Goal: Task Accomplishment & Management: Complete application form

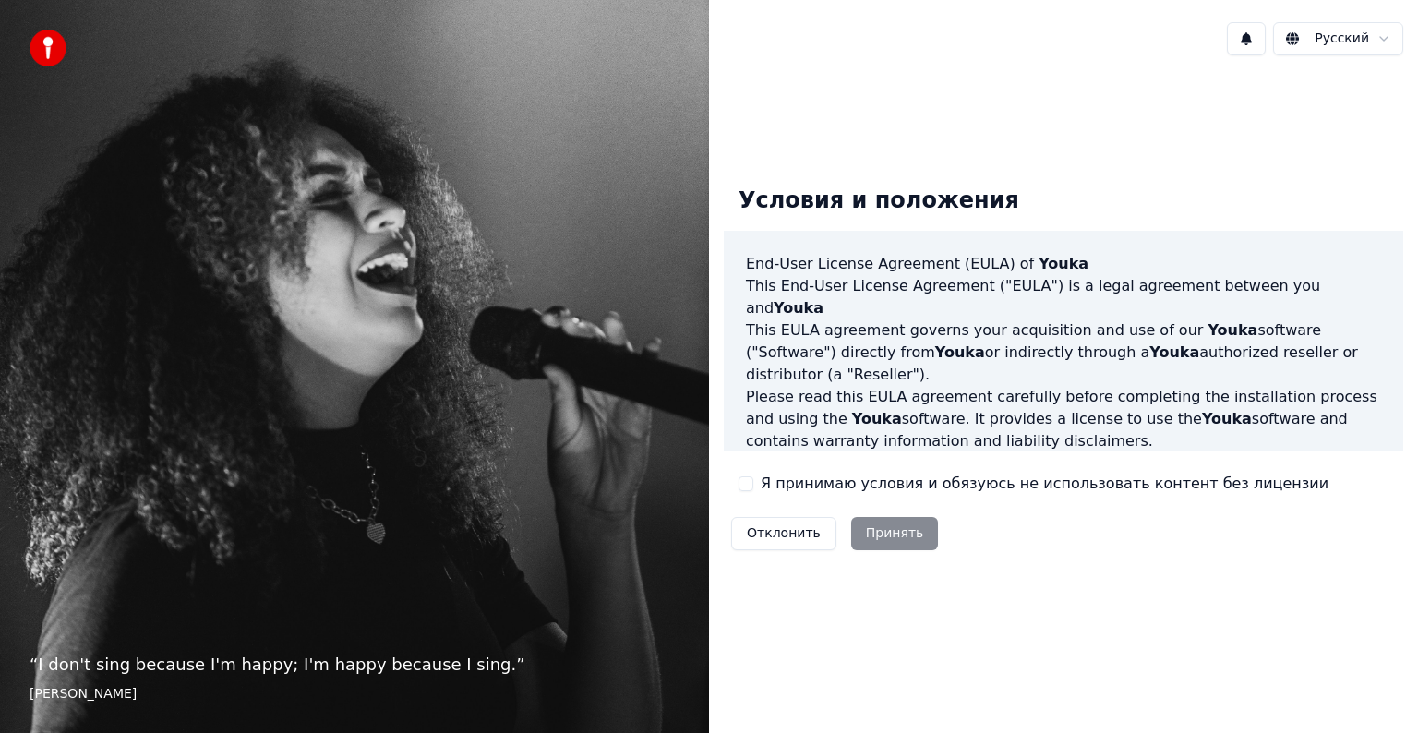
click at [738, 491] on div "Условия и положения End-User License Agreement ([PERSON_NAME]) of Youka This En…" at bounding box center [1064, 365] width 680 height 386
click at [748, 486] on button "Я принимаю условия и обязуюсь не использовать контент без лицензии" at bounding box center [746, 484] width 15 height 15
click at [891, 532] on button "Принять" at bounding box center [895, 533] width 88 height 33
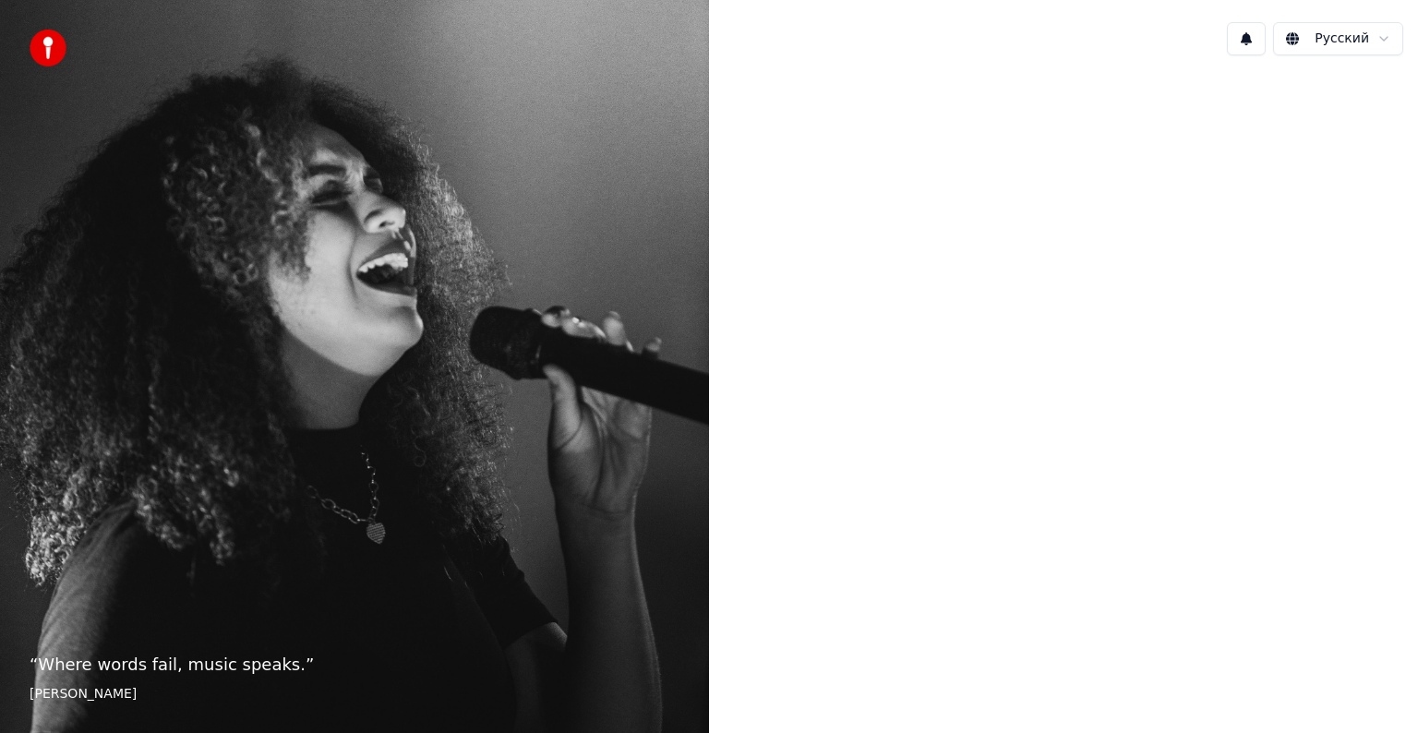
click at [542, 435] on div "“ Where words fail, music speaks. ” [PERSON_NAME]" at bounding box center [354, 366] width 709 height 733
click at [979, 196] on div at bounding box center [1063, 364] width 709 height 589
click at [549, 605] on div "“ Where words fail, music speaks. ” [PERSON_NAME]" at bounding box center [354, 366] width 709 height 733
drag, startPoint x: 527, startPoint y: 523, endPoint x: 501, endPoint y: 337, distance: 187.5
click at [525, 516] on div "“ Where words fail, music speaks. ” [PERSON_NAME]" at bounding box center [354, 366] width 709 height 733
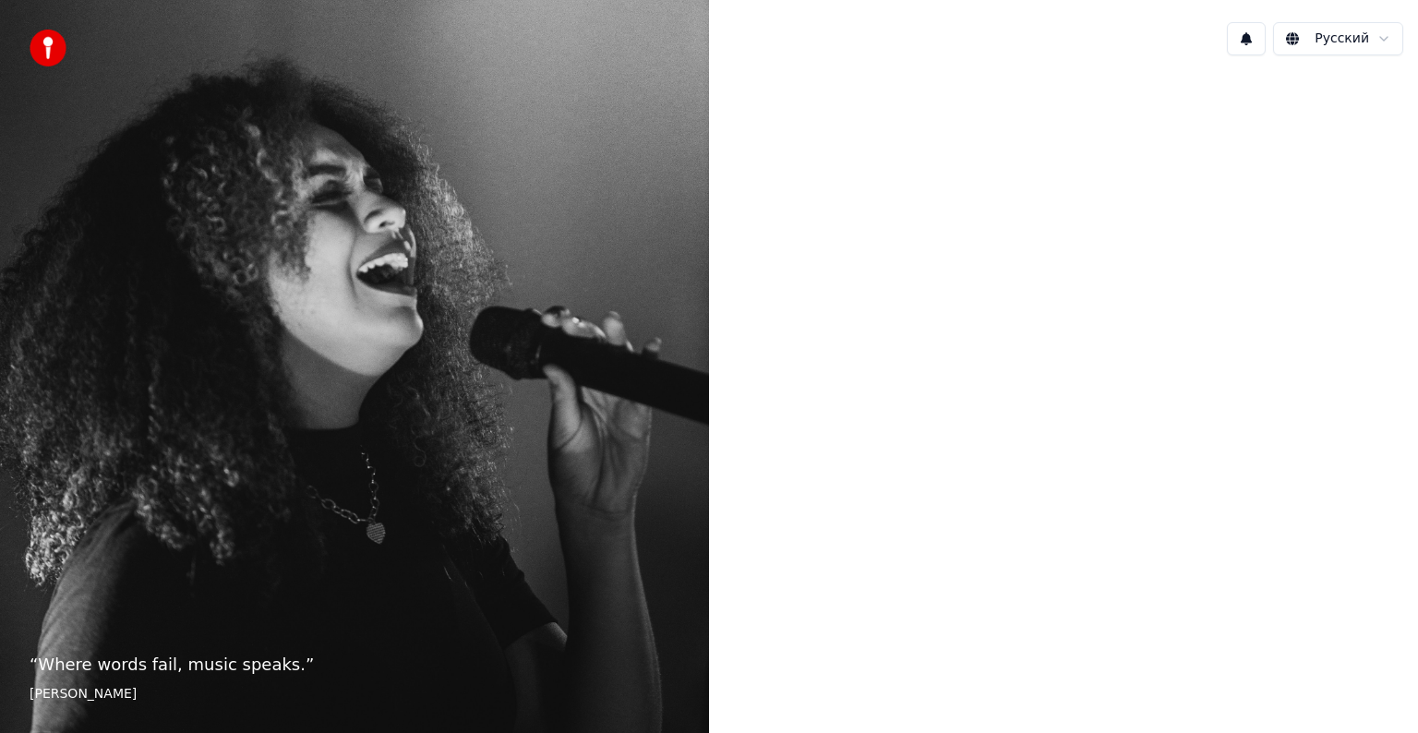
drag, startPoint x: 929, startPoint y: 35, endPoint x: 922, endPoint y: 183, distance: 147.9
click at [949, 170] on div "Русский" at bounding box center [1063, 366] width 709 height 733
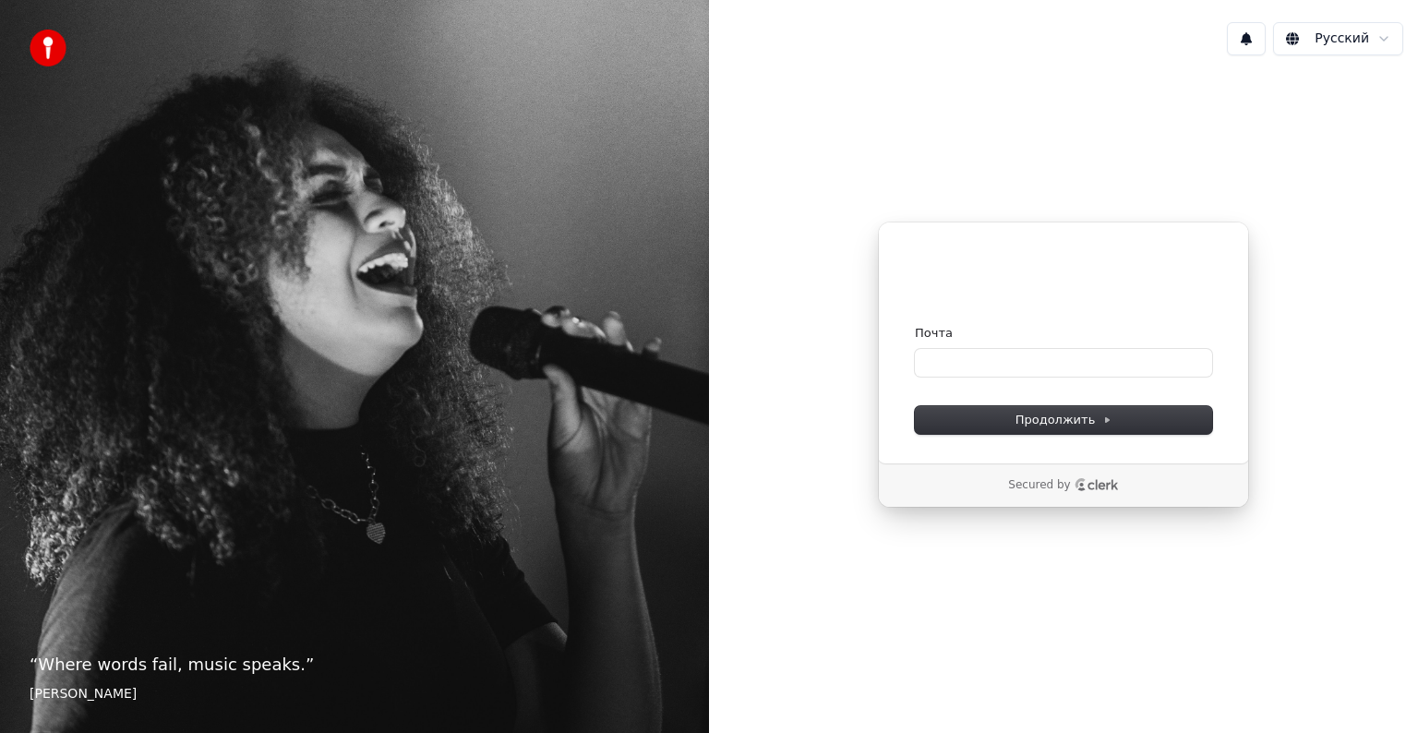
click at [883, 188] on div "Продолжить с помощью Google или Почта Продолжить Secured by" at bounding box center [1063, 364] width 709 height 589
click at [896, 182] on div "Продолжить с помощью Google или Почта Продолжить Secured by" at bounding box center [1063, 364] width 709 height 589
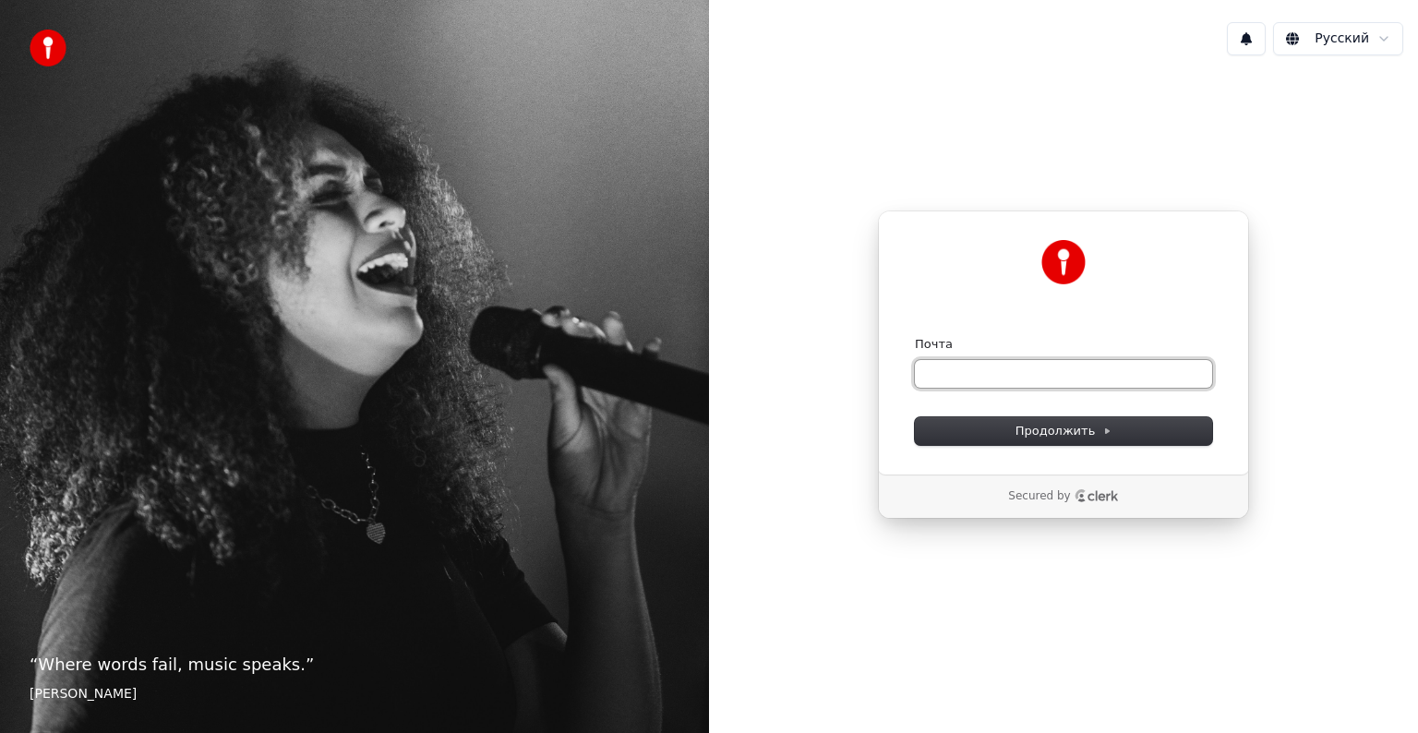
click at [1031, 380] on input "Почта" at bounding box center [1063, 374] width 297 height 28
type input "*"
click at [915, 336] on button "submit" at bounding box center [915, 336] width 0 height 0
type input "**********"
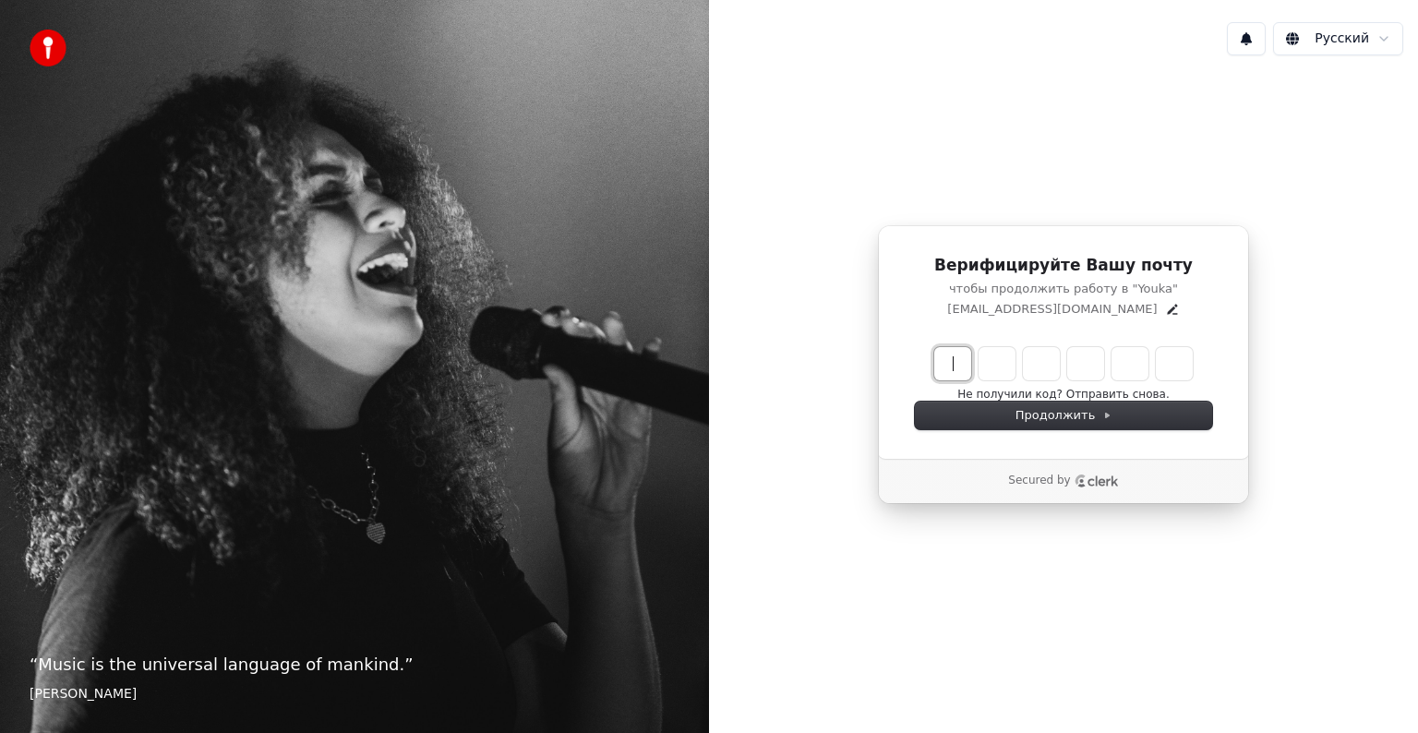
click at [963, 367] on input "Enter verification code" at bounding box center [1083, 363] width 296 height 33
type input "******"
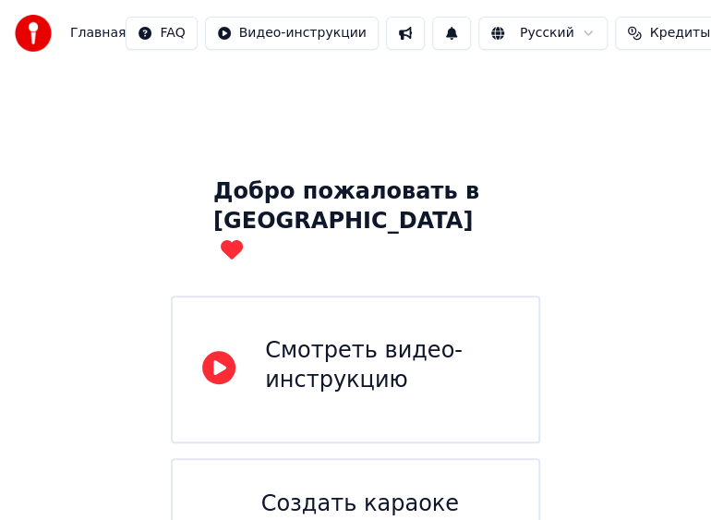
scroll to position [100, 0]
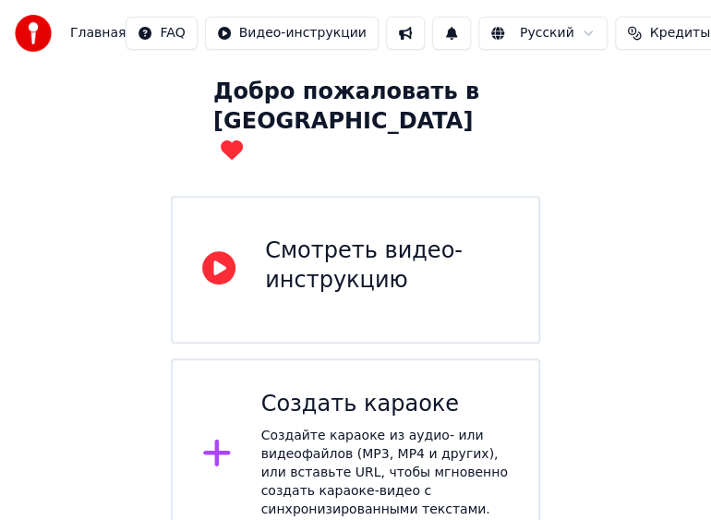
click at [314, 245] on div "Смотреть видео-инструкцию" at bounding box center [387, 265] width 244 height 59
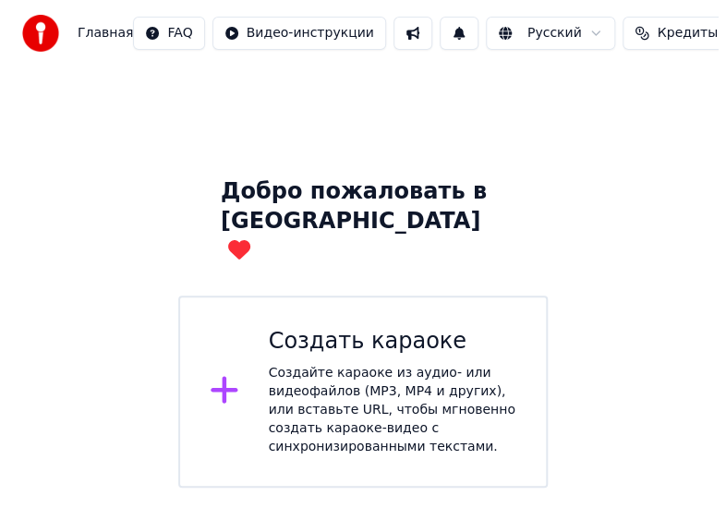
scroll to position [0, 0]
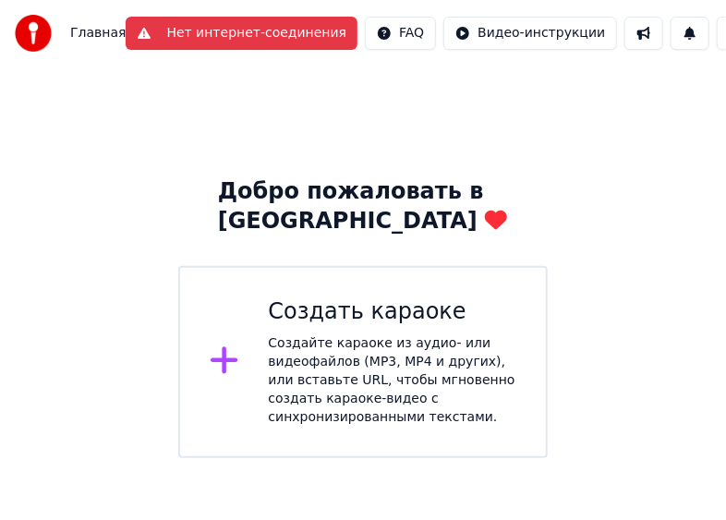
click at [222, 31] on button "Нет интернет-соединения" at bounding box center [242, 33] width 232 height 33
